Goal: Information Seeking & Learning: Learn about a topic

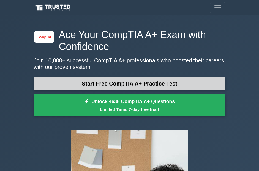
click at [162, 82] on link "Start Free CompTIA A+ Practice Test" at bounding box center [130, 83] width 192 height 13
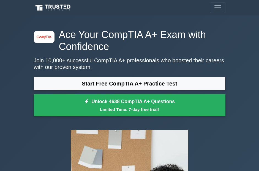
click at [247, 109] on div "image/svg+xml Ace Your CompTIA A+ Exam with Confidence Join 10,000+ successful …" at bounding box center [129, 141] width 259 height 253
drag, startPoint x: 263, startPoint y: 12, endPoint x: 80, endPoint y: 16, distance: 183.7
click at [80, 16] on div "image/svg+xml Ace Your CompTIA A+ Exam with Confidence Join 10,000+ successful …" at bounding box center [130, 141] width 199 height 253
click at [213, 11] on button "Toggle navigation" at bounding box center [217, 7] width 15 height 11
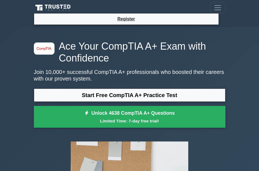
click at [137, 55] on h1 "Ace Your CompTIA A+ Exam with Confidence" at bounding box center [130, 52] width 192 height 24
drag, startPoint x: 248, startPoint y: 10, endPoint x: 122, endPoint y: 52, distance: 132.1
click at [122, 52] on h1 "Ace Your CompTIA A+ Exam with Confidence" at bounding box center [130, 52] width 192 height 24
click at [234, 18] on nav "Register" at bounding box center [129, 13] width 259 height 27
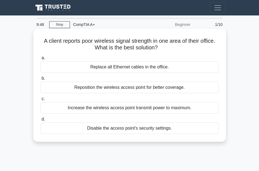
click at [155, 89] on div "Reposition the wireless access point for better coverage." at bounding box center [130, 88] width 179 height 12
click at [41, 80] on input "b. Reposition the wireless access point for better coverage." at bounding box center [41, 79] width 0 height 4
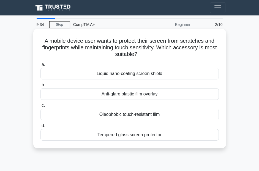
click at [130, 135] on div "Tempered glass screen protector" at bounding box center [130, 135] width 179 height 12
click at [41, 128] on input "d. Tempered glass screen protector" at bounding box center [41, 126] width 0 height 4
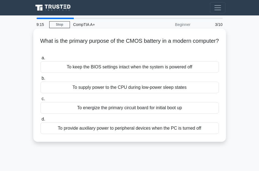
click at [141, 68] on div "To keep the BIOS settings intact when the system is powered off" at bounding box center [130, 67] width 179 height 12
click at [41, 60] on input "a. To keep the BIOS settings intact when the system is powered off" at bounding box center [41, 58] width 0 height 4
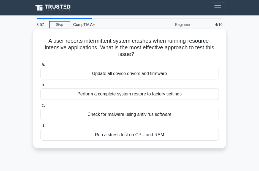
click at [133, 94] on div "Perform a complete system restore to factory settings" at bounding box center [130, 94] width 179 height 12
click at [41, 87] on input "b. Perform a complete system restore to factory settings" at bounding box center [41, 85] width 0 height 4
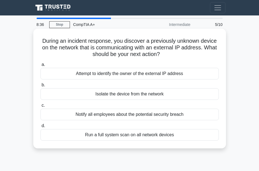
click at [155, 75] on div "Attempt to identify the owner of the external IP address" at bounding box center [130, 74] width 179 height 12
click at [41, 66] on input "a. Attempt to identify the owner of the external IP address" at bounding box center [41, 65] width 0 height 4
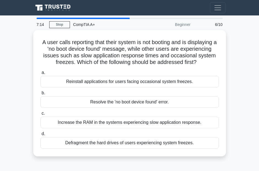
drag, startPoint x: 259, startPoint y: 0, endPoint x: 107, endPoint y: 164, distance: 223.4
click at [107, 164] on div "7:14 Stop CompTIA A+ Beginner 6/10 A user calls reporting that their system is …" at bounding box center [130, 156] width 199 height 276
